Goal: Transaction & Acquisition: Purchase product/service

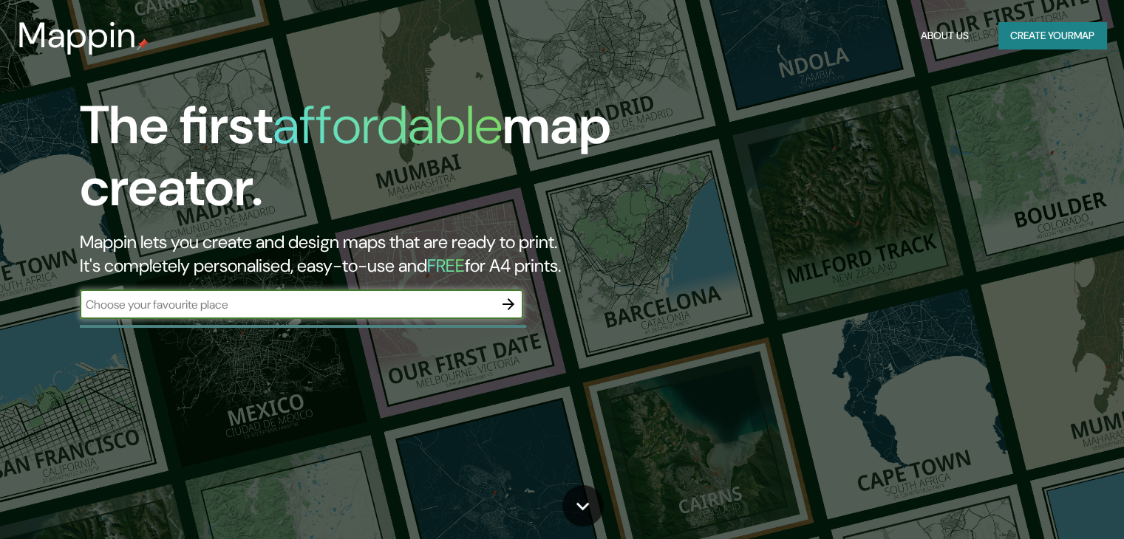
click at [203, 311] on input "text" at bounding box center [287, 304] width 414 height 17
type input "ascensor [PERSON_NAME]"
click at [505, 304] on icon "button" at bounding box center [509, 305] width 12 height 12
click at [340, 293] on div "​" at bounding box center [301, 305] width 443 height 30
type input "v"
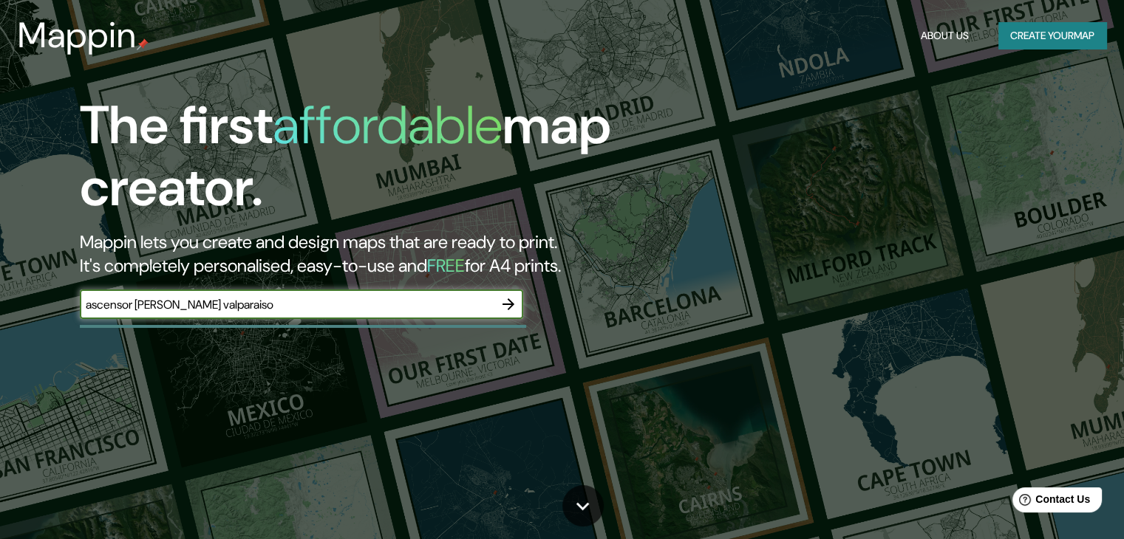
type input "ascensor [PERSON_NAME] valparaiso"
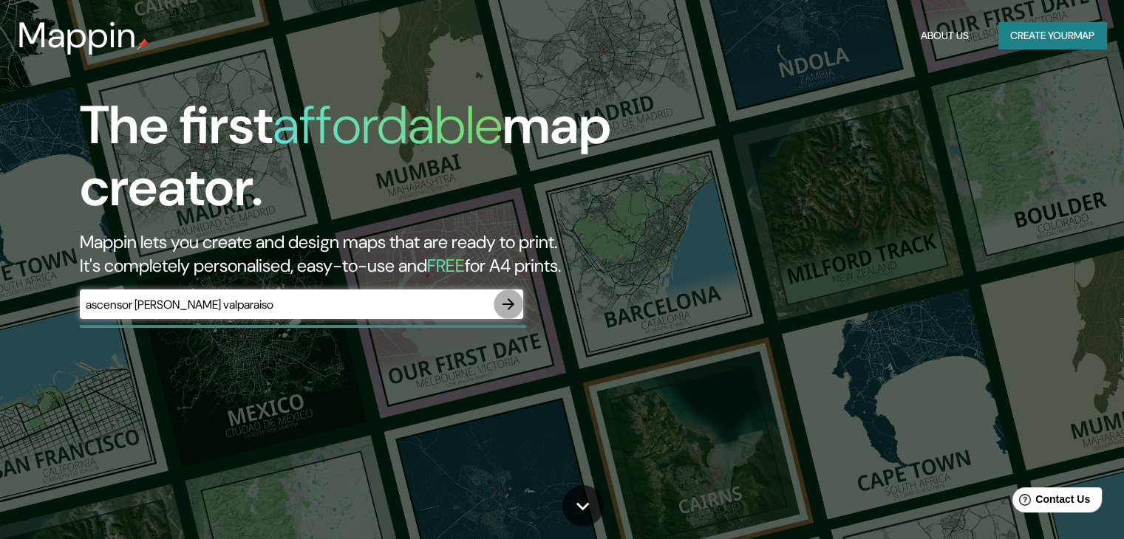
click at [510, 310] on icon "button" at bounding box center [509, 305] width 18 height 18
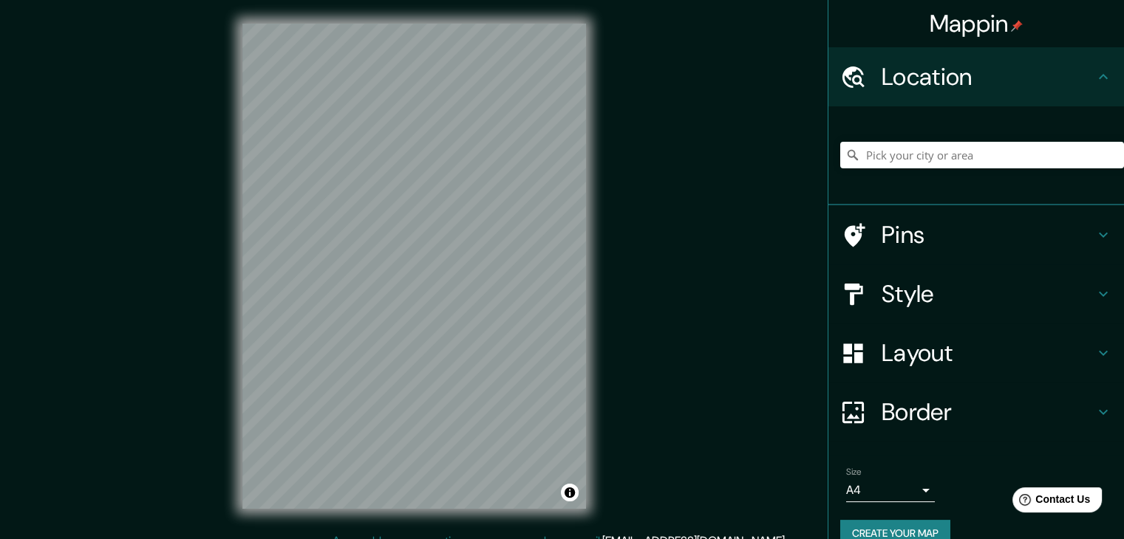
click at [346, 1] on div "© Mapbox © OpenStreetMap Improve this map" at bounding box center [414, 266] width 391 height 533
click at [422, 308] on div at bounding box center [420, 303] width 12 height 12
click at [2, 134] on div "Mappin Location Pins Style Layout Border Choose a border. Hint : you can make l…" at bounding box center [562, 278] width 1124 height 556
